Goal: Information Seeking & Learning: Learn about a topic

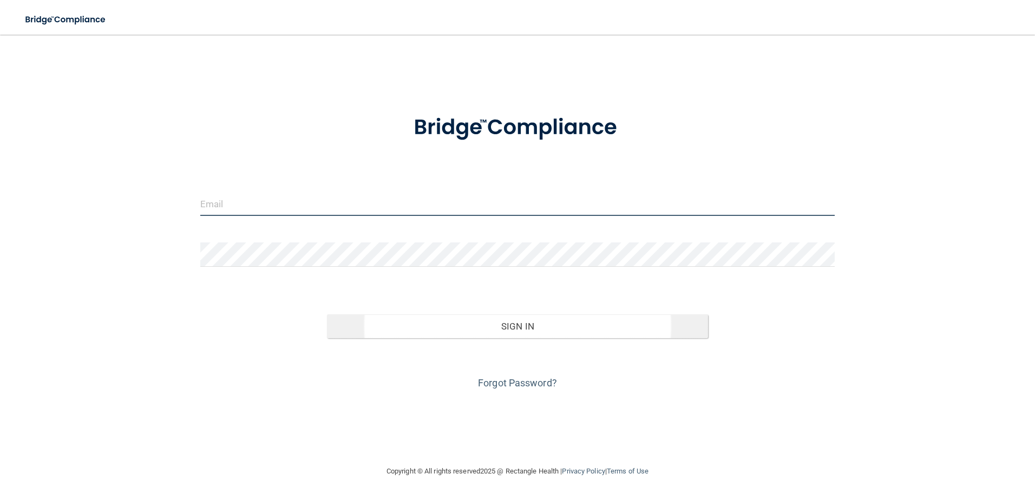
type input "[EMAIL_ADDRESS][DOMAIN_NAME]"
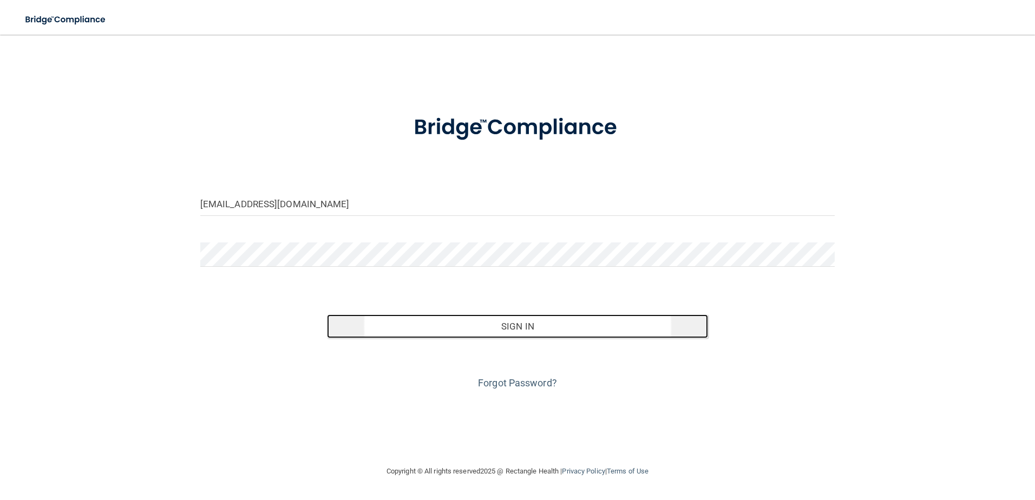
click at [553, 331] on button "Sign In" at bounding box center [517, 327] width 381 height 24
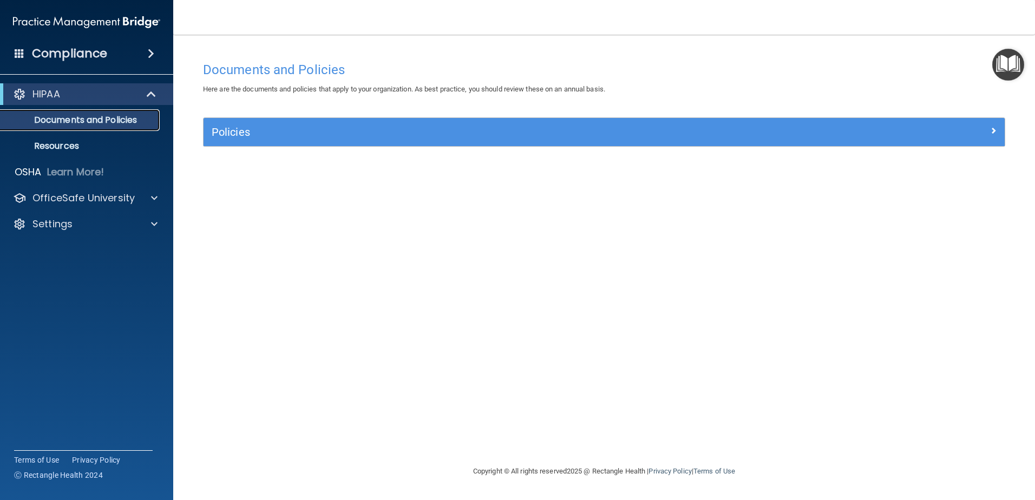
click at [120, 123] on p "Documents and Policies" at bounding box center [81, 120] width 148 height 11
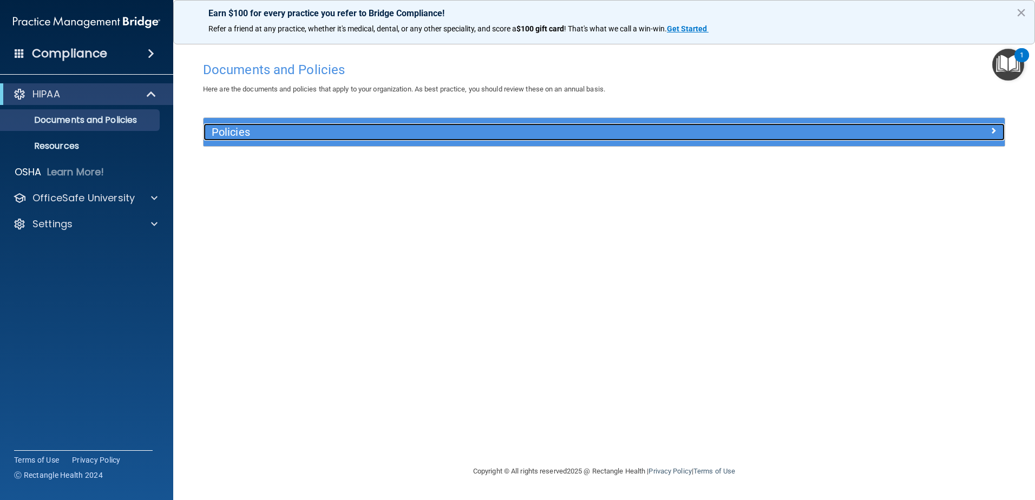
click at [259, 129] on h5 "Policies" at bounding box center [504, 132] width 585 height 12
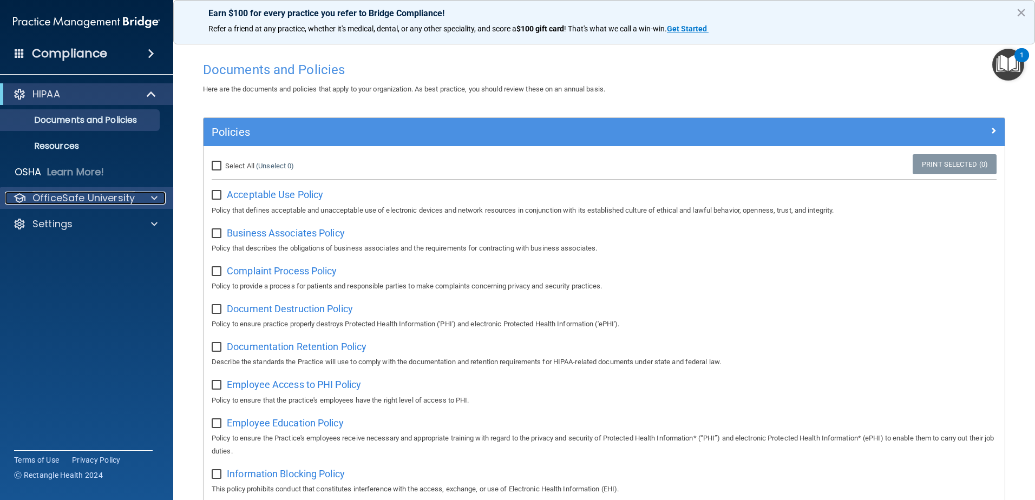
click at [140, 197] on div at bounding box center [152, 198] width 27 height 13
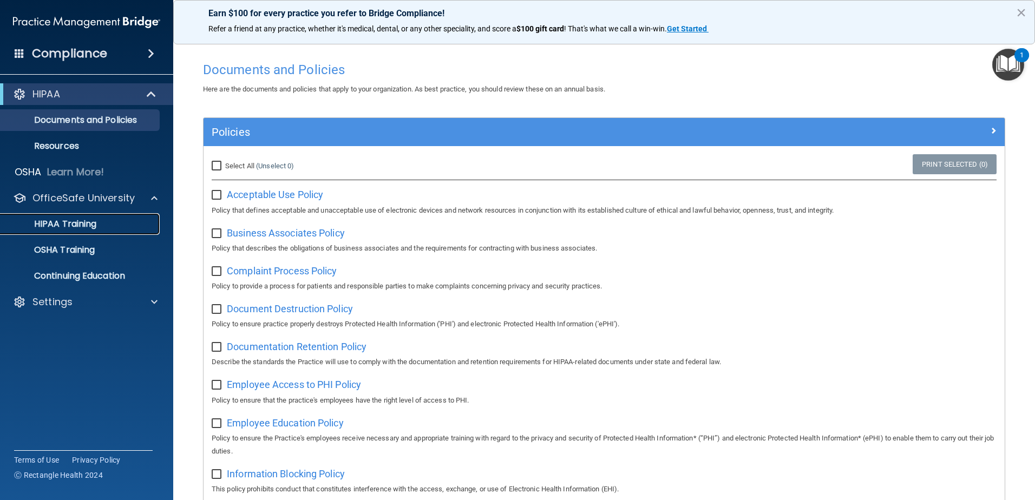
click at [45, 223] on p "HIPAA Training" at bounding box center [51, 224] width 89 height 11
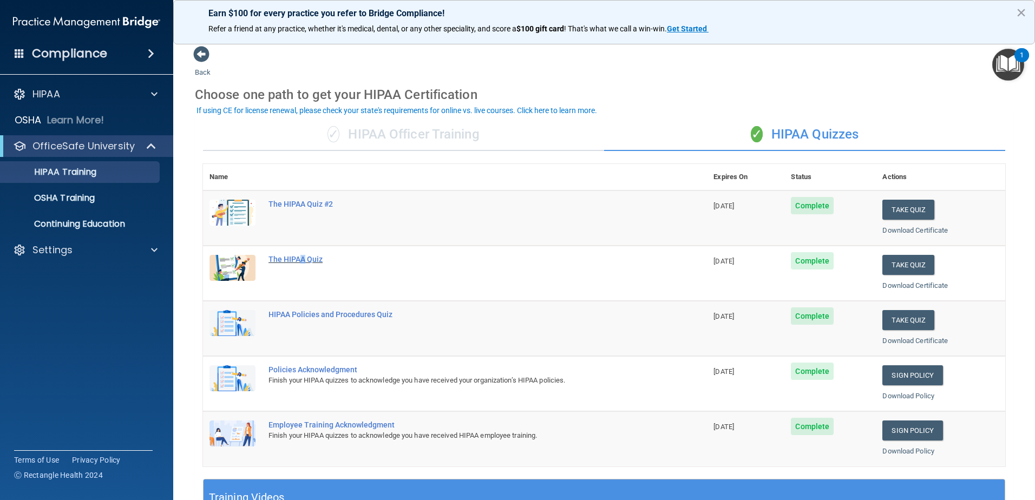
click at [303, 258] on div "The HIPAA Quiz" at bounding box center [461, 259] width 384 height 9
click at [379, 135] on div "✓ HIPAA Officer Training" at bounding box center [403, 135] width 401 height 32
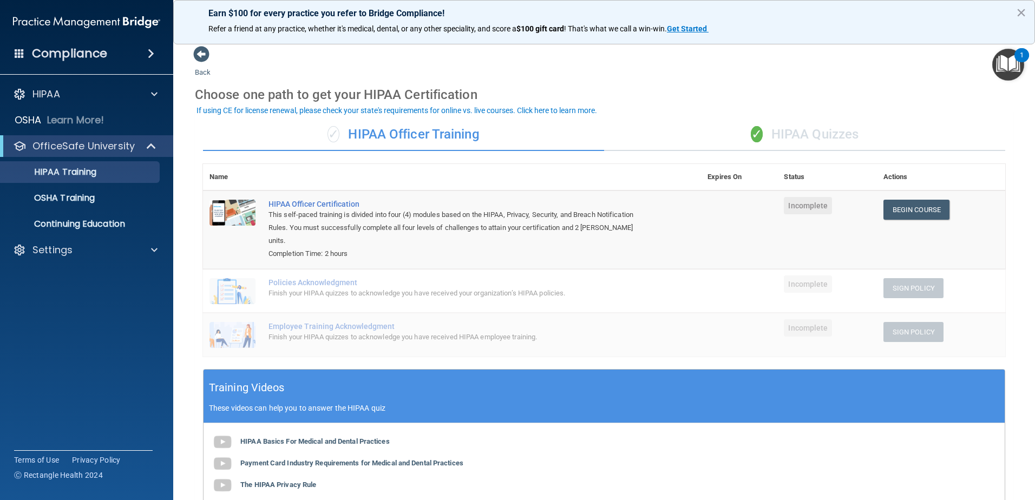
click at [723, 131] on div "✓ HIPAA Quizzes" at bounding box center [804, 135] width 401 height 32
